Goal: Check status

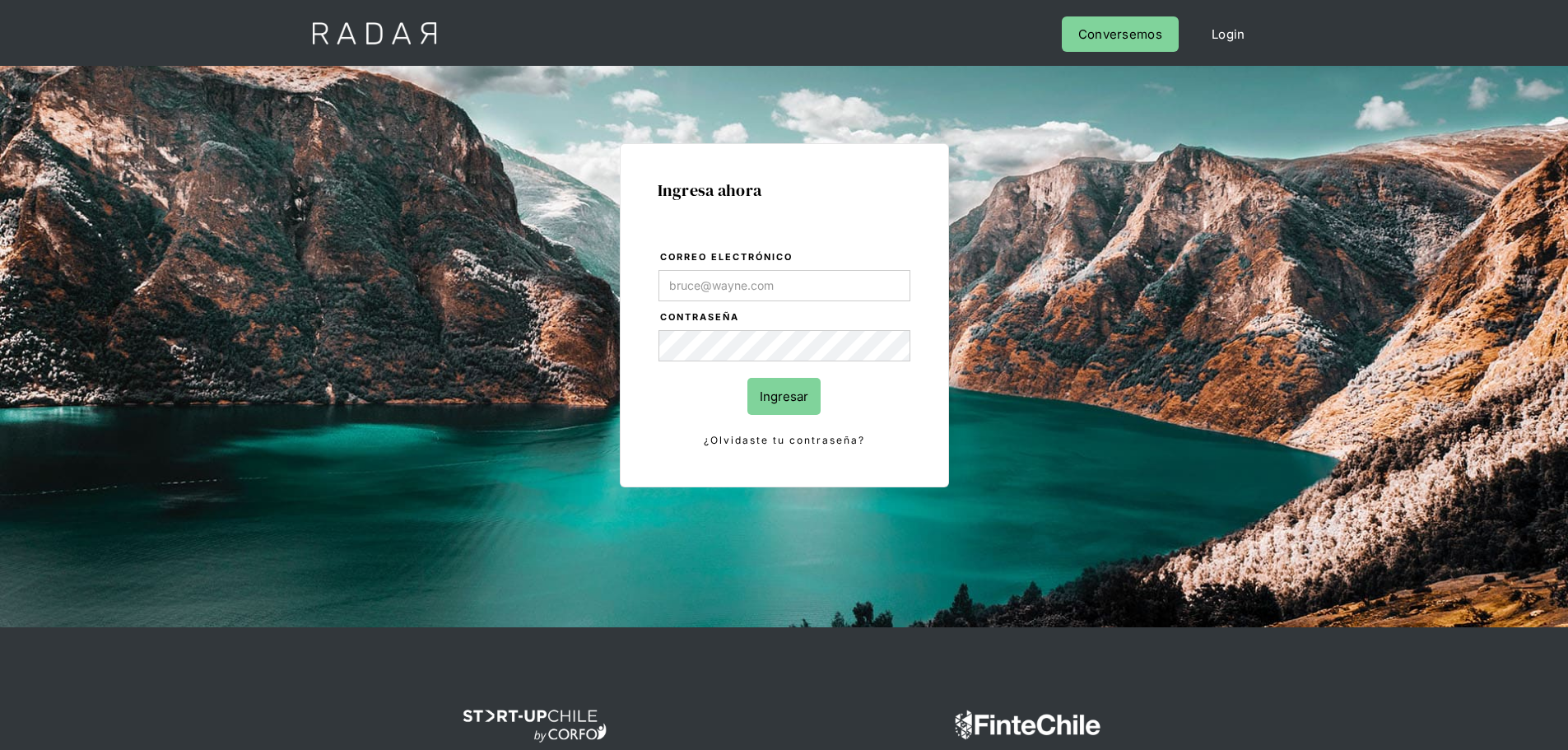
type input "[PERSON_NAME][EMAIL_ADDRESS][DOMAIN_NAME]"
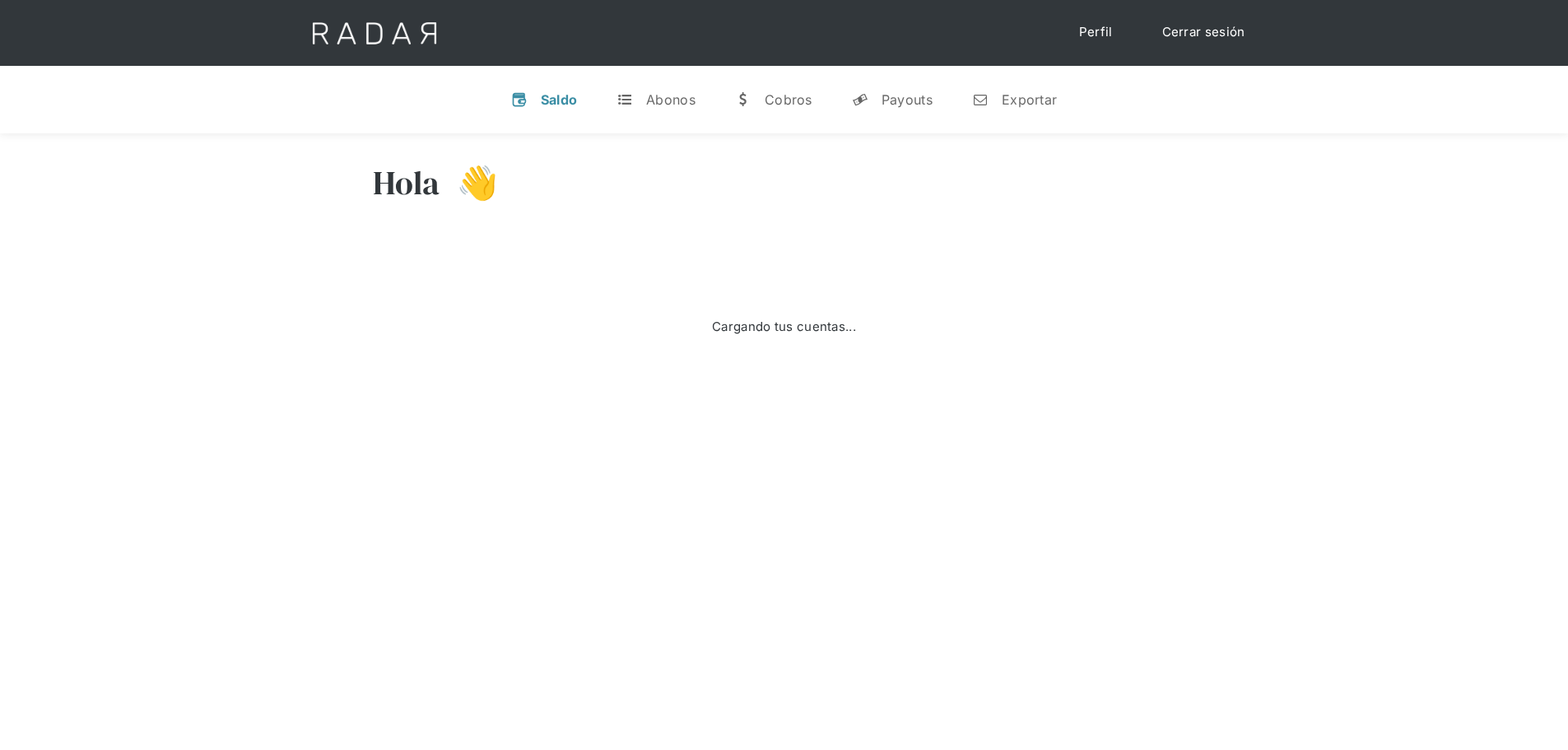
select select "prontopaga"
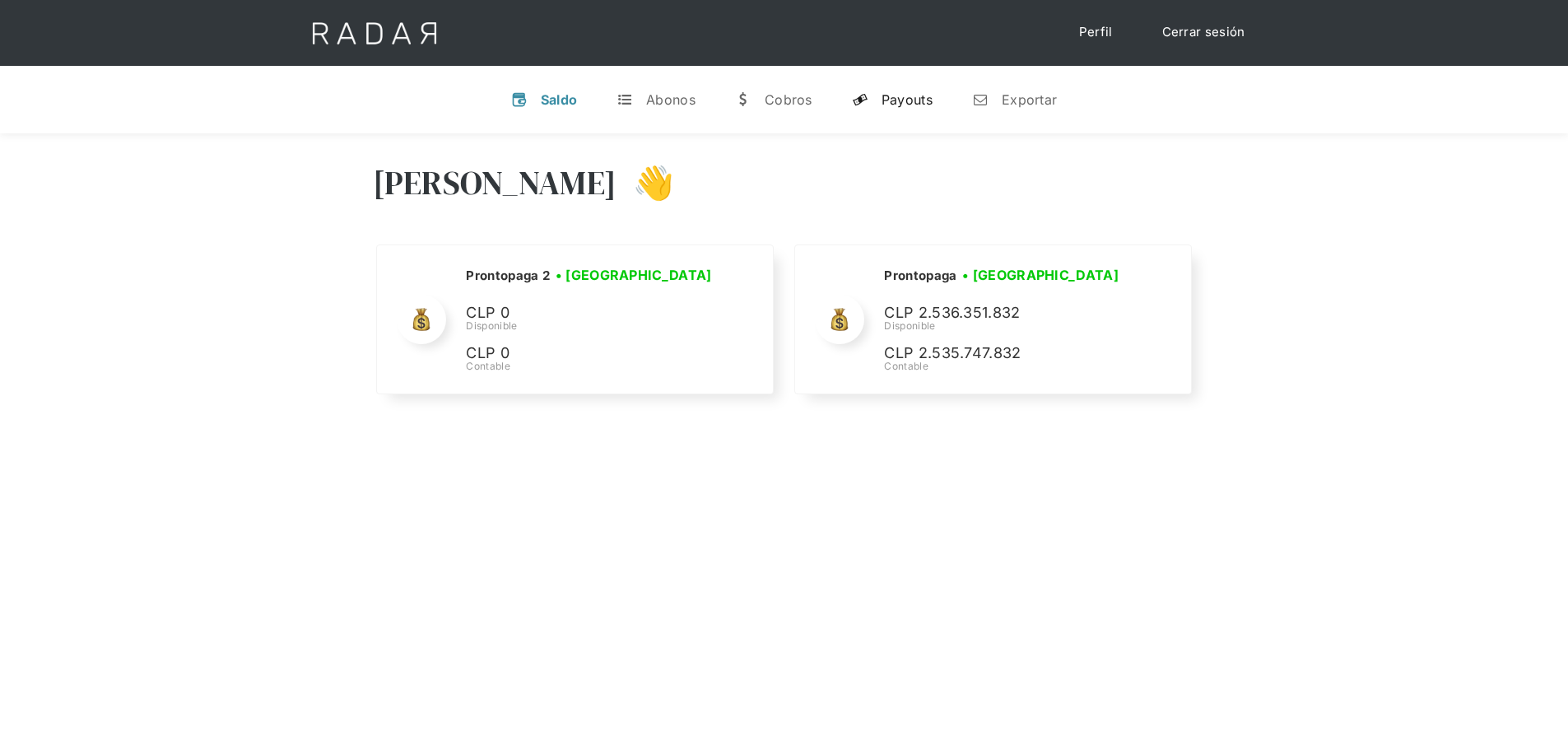
click at [872, 99] on link "y Payouts" at bounding box center [891, 100] width 107 height 43
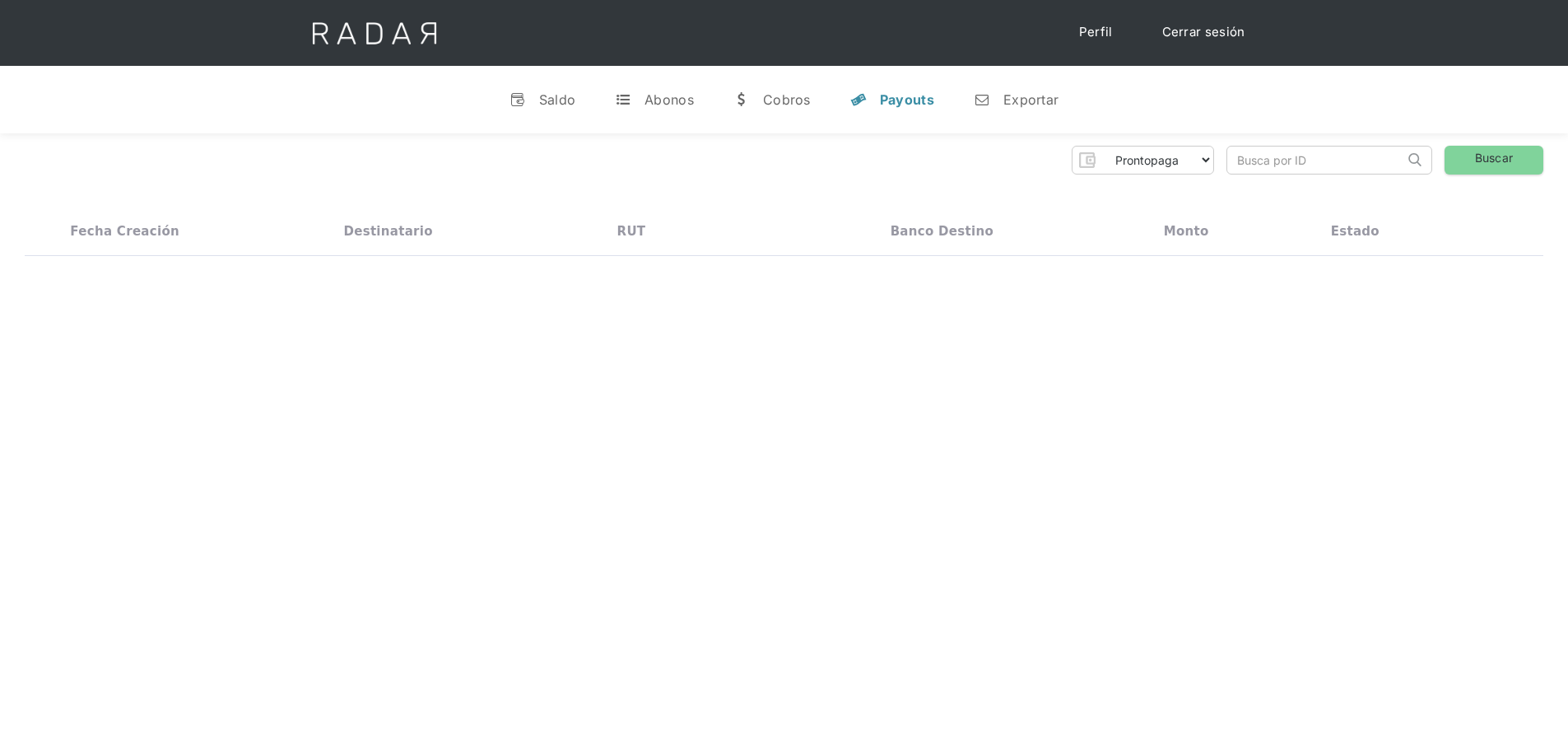
click at [1268, 154] on input "search" at bounding box center [1315, 159] width 177 height 27
paste input "a0ddd777-1465-400d-9050-e77a8337ab3b"
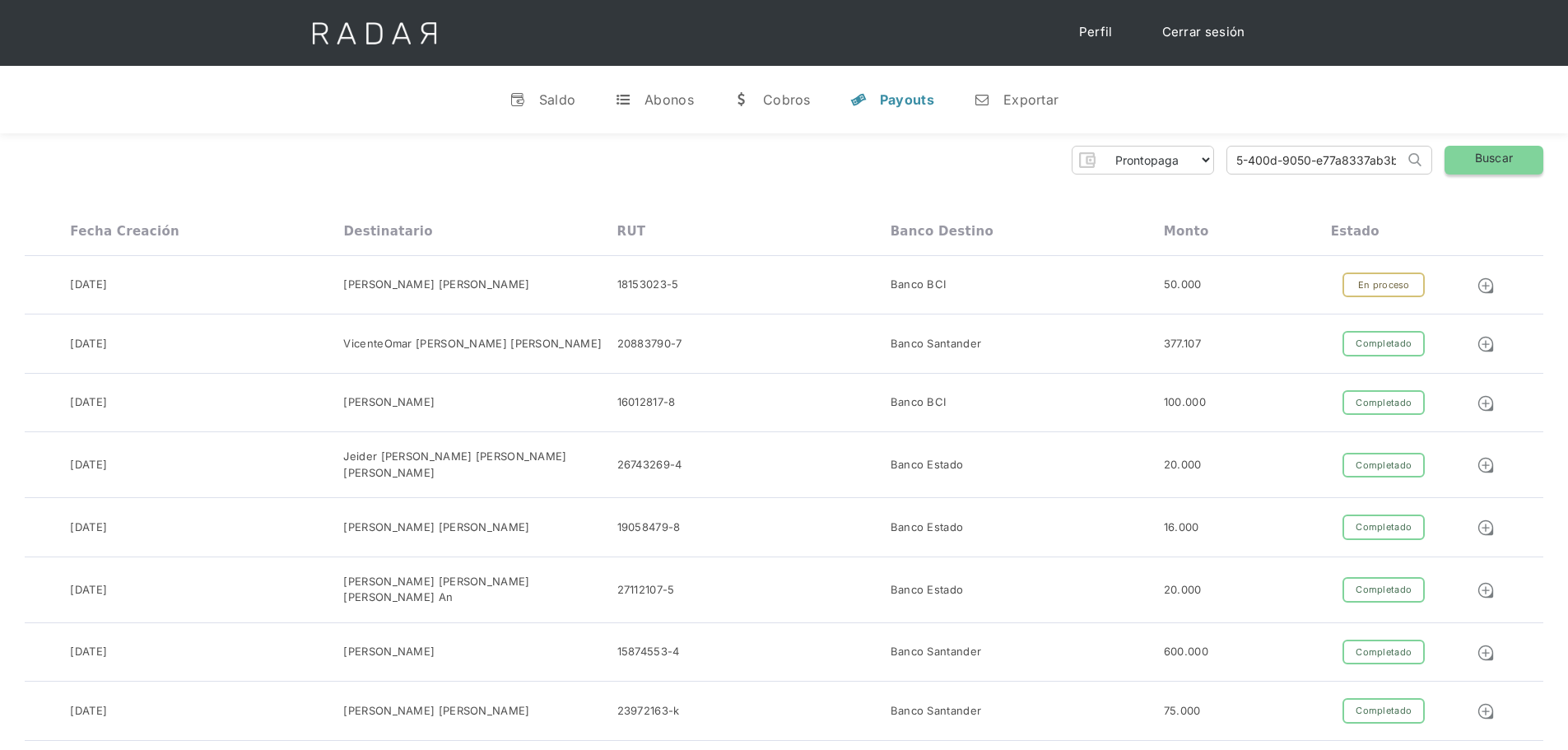
type input "a0ddd777-1465-400d-9050-e77a8337ab3b"
click at [1469, 159] on link "Buscar" at bounding box center [1493, 159] width 99 height 29
